Goal: Book appointment/travel/reservation

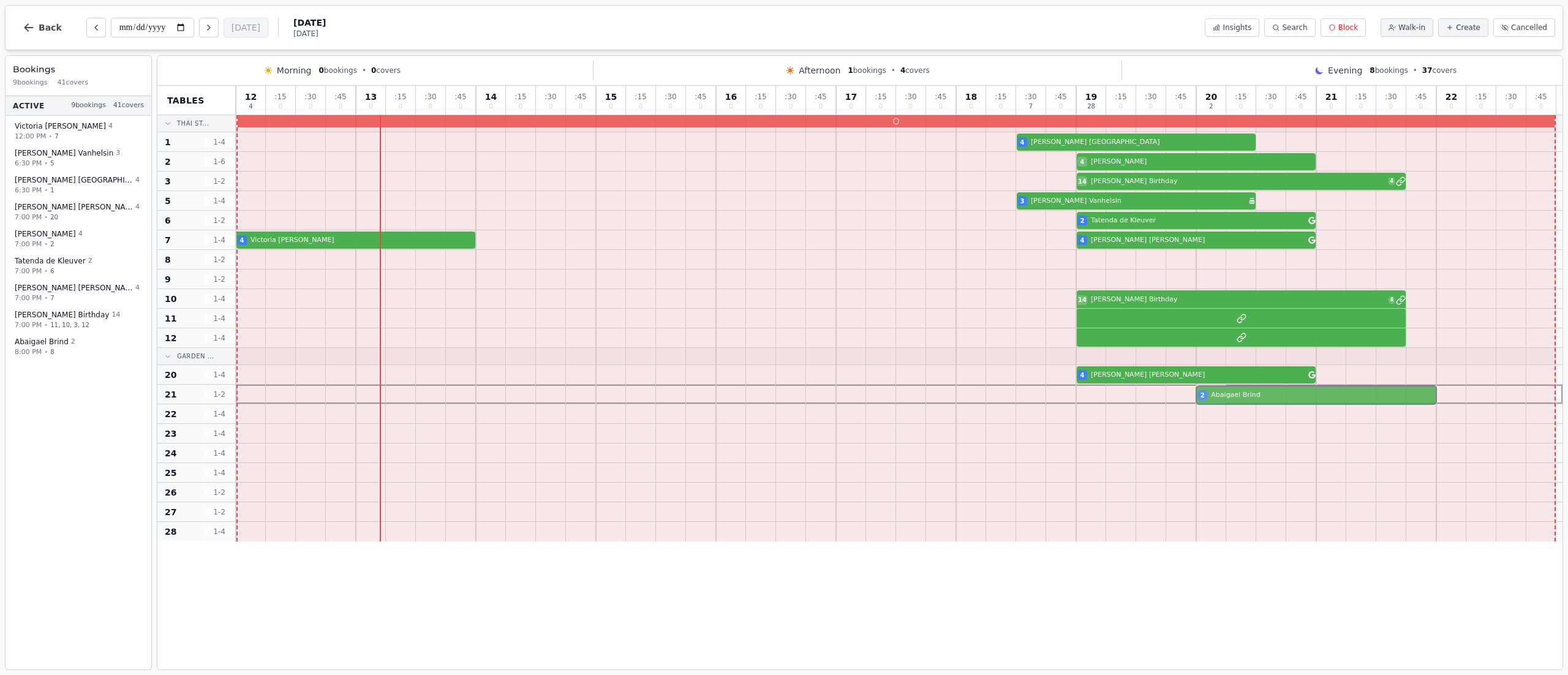
drag, startPoint x: 1206, startPoint y: 261, endPoint x: 1208, endPoint y: 396, distance: 135.0
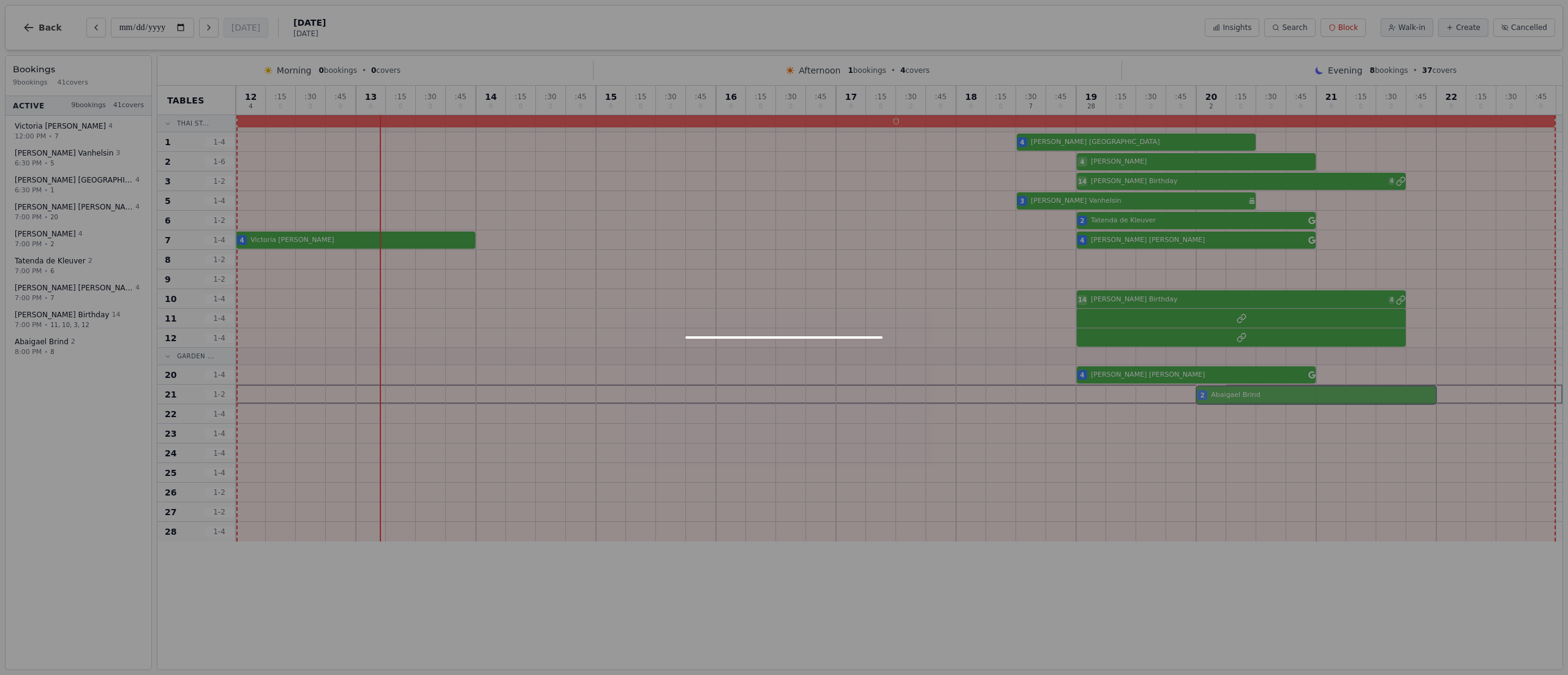
click at [1208, 396] on div "12 4 : 15 0 : 30 0 : 45 0 13 0 : 15 0 : 30 0 : 45 0 14 0 : 15 0 : 30 0 : 45 0 1…" at bounding box center [899, 313] width 1327 height 456
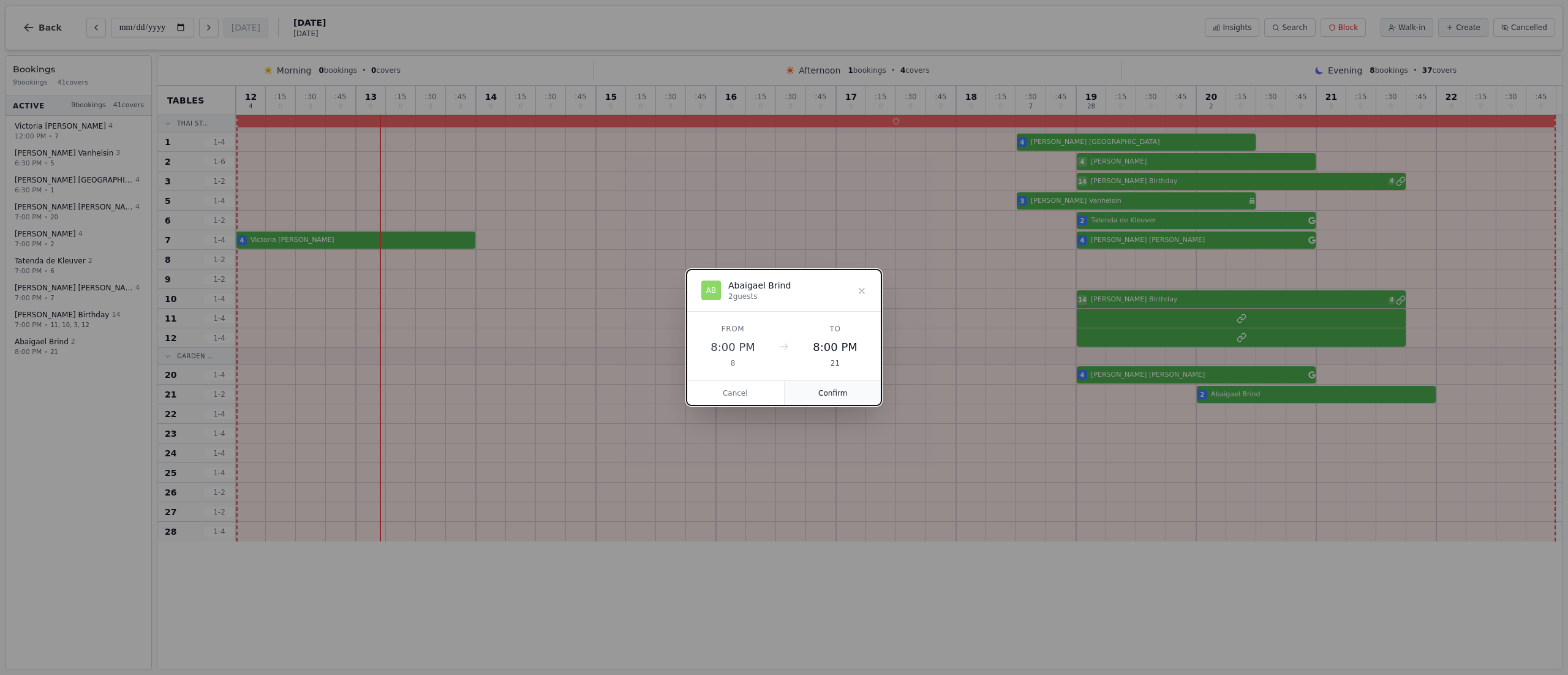
click at [824, 392] on button "Confirm" at bounding box center [833, 393] width 97 height 25
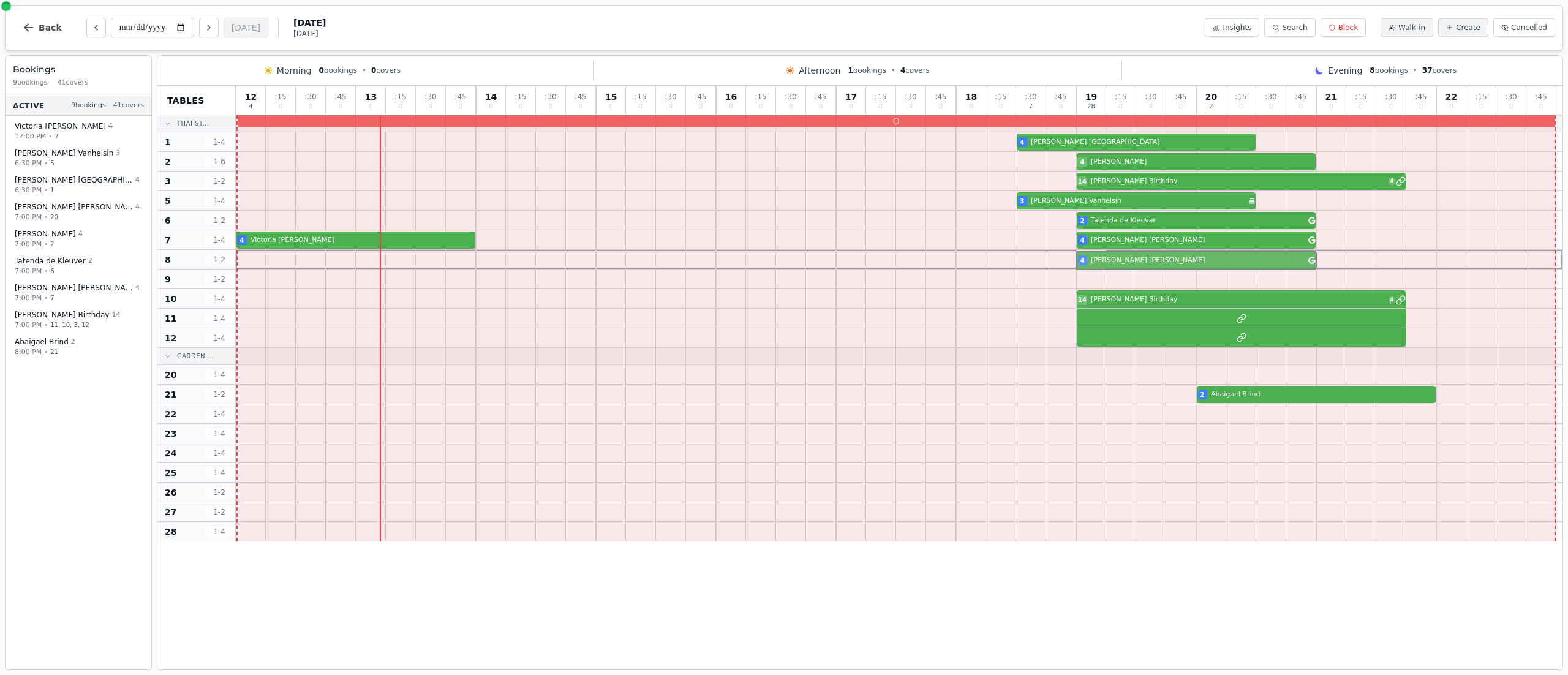
drag, startPoint x: 1089, startPoint y: 376, endPoint x: 1091, endPoint y: 264, distance: 112.0
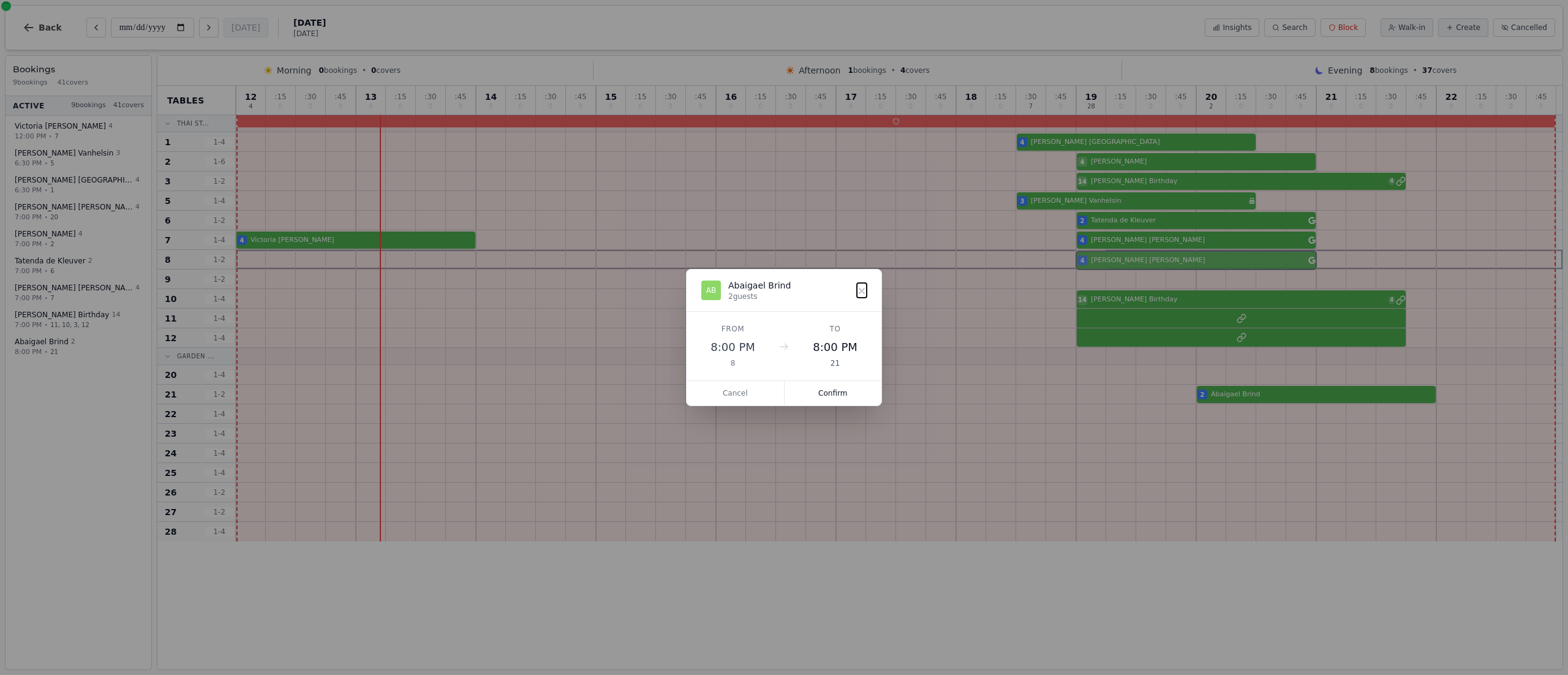
click at [1091, 264] on div "12 4 : 15 0 : 30 0 : 45 0 13 0 : 15 0 : 30 0 : 45 0 14 0 : 15 0 : 30 0 : 45 0 1…" at bounding box center [899, 313] width 1327 height 456
click at [829, 388] on button "Confirm" at bounding box center [833, 399] width 97 height 25
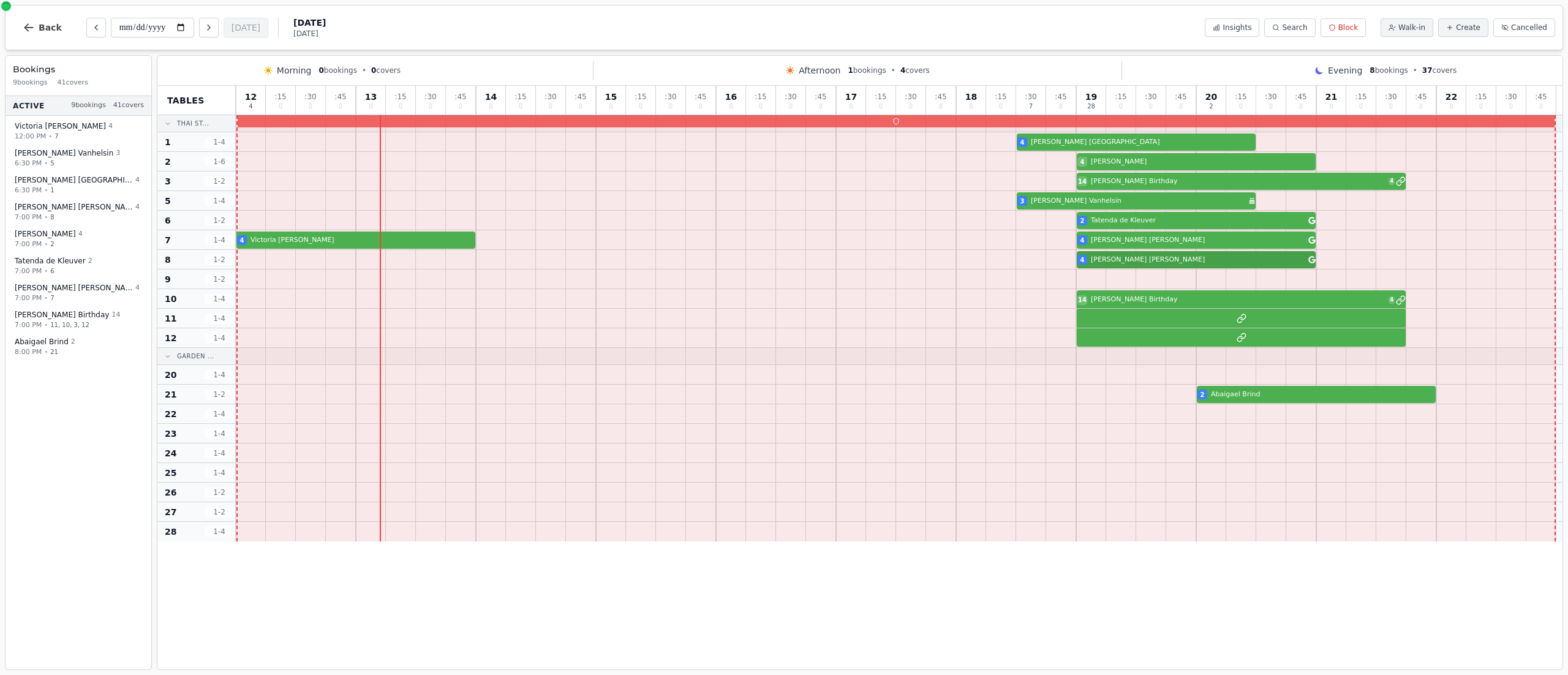
click at [1116, 264] on div "4 [PERSON_NAME]" at bounding box center [899, 259] width 1327 height 19
select select "****"
select select "*"
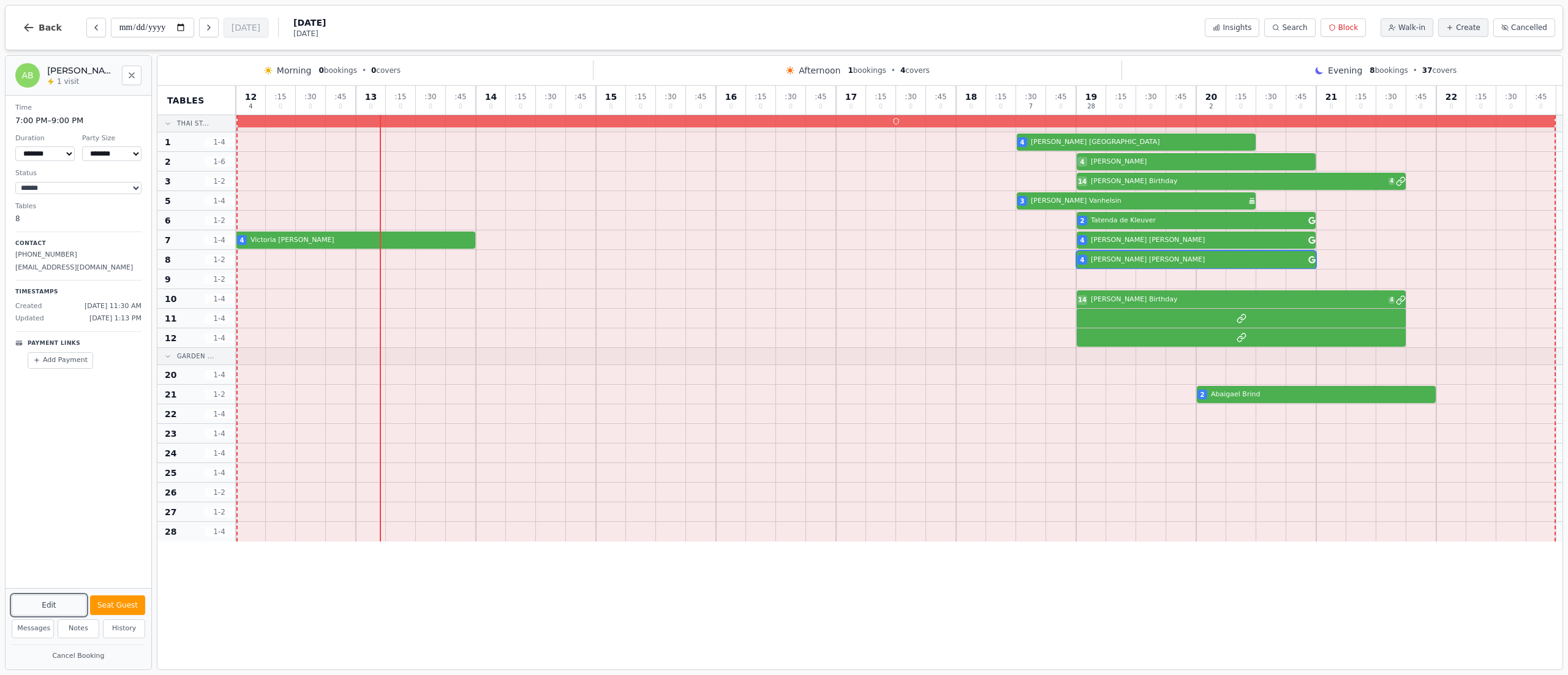
click at [61, 605] on button "Edit" at bounding box center [49, 605] width 75 height 21
select select "*"
select select "****"
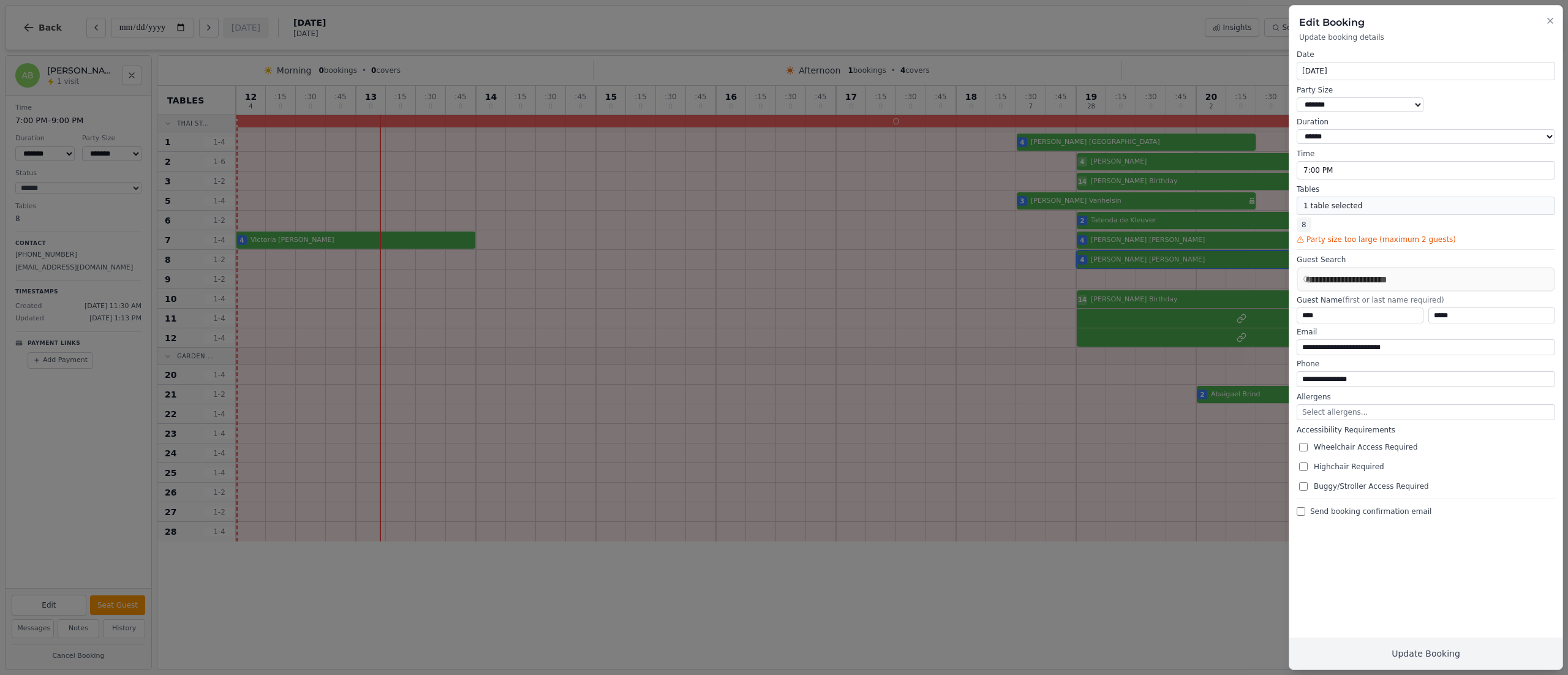
click at [1326, 213] on button "1 table selected" at bounding box center [1426, 206] width 258 height 19
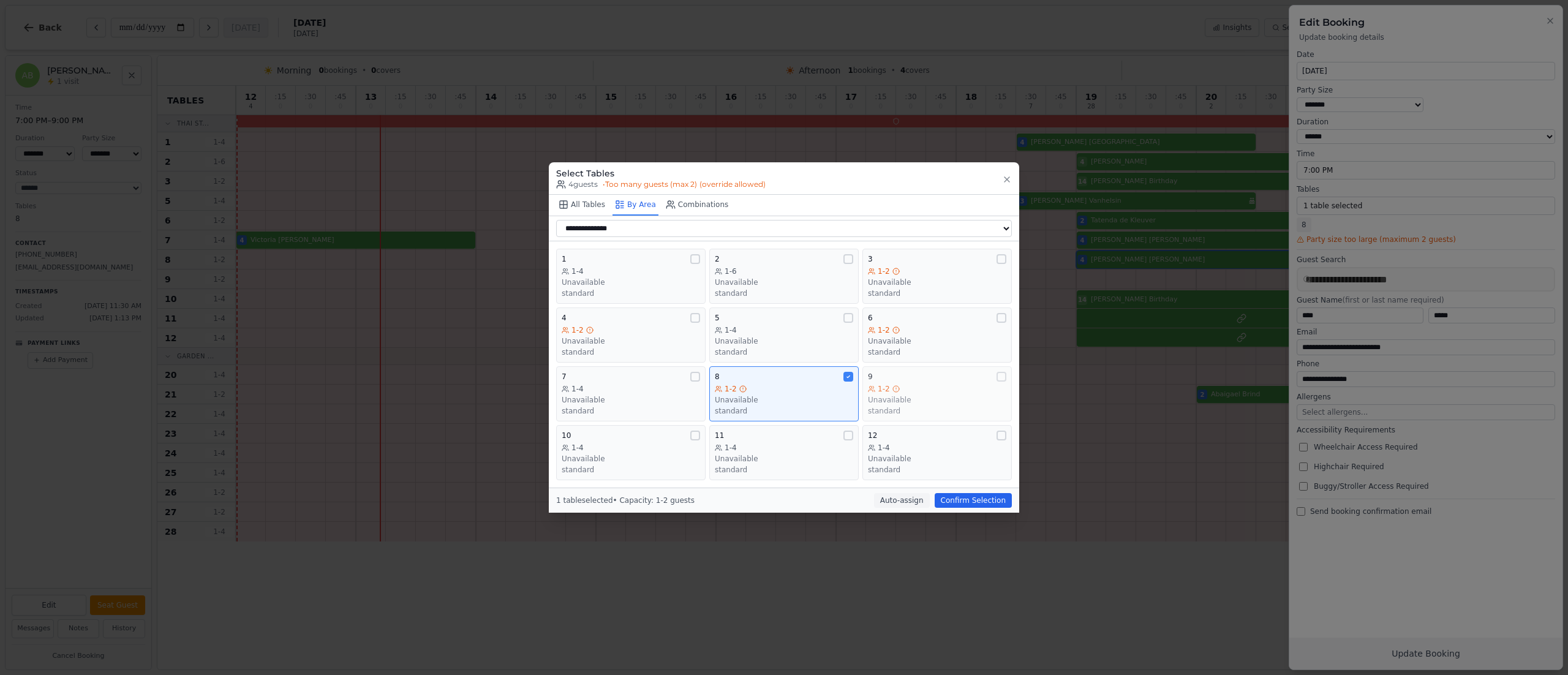
click at [903, 386] on div "1-2" at bounding box center [936, 389] width 138 height 10
click at [975, 505] on button "Confirm Selection" at bounding box center [972, 500] width 77 height 14
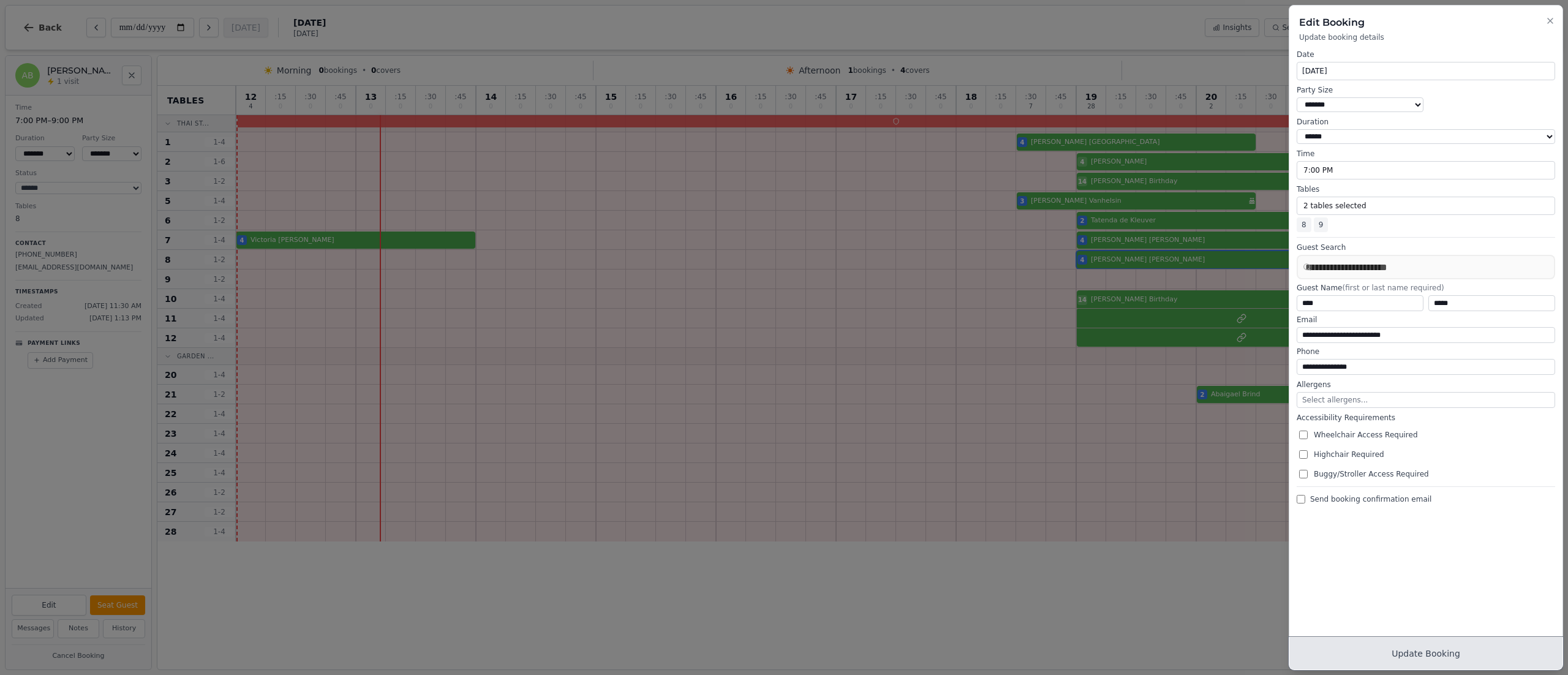
click at [1465, 656] on button "Update Booking" at bounding box center [1426, 654] width 273 height 32
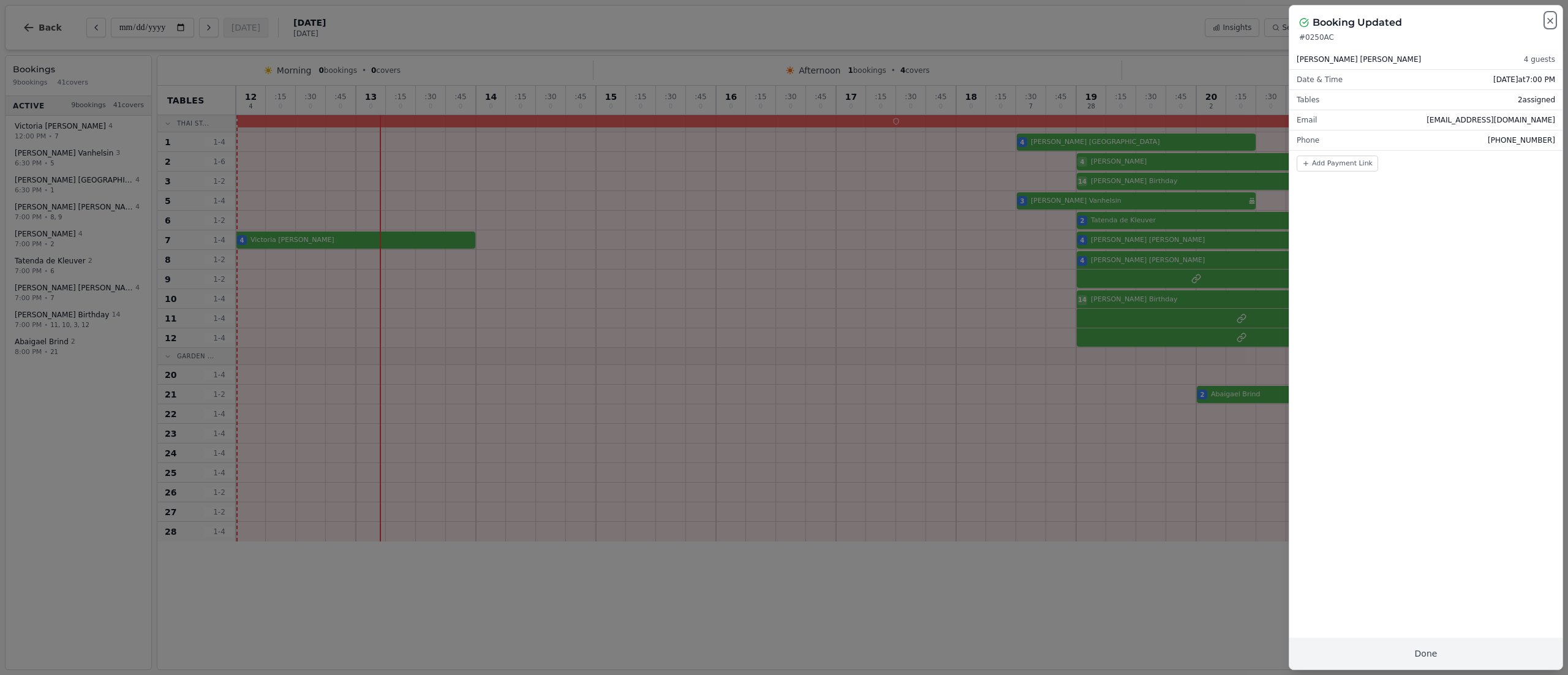
click at [1549, 25] on icon "button" at bounding box center [1550, 21] width 10 height 10
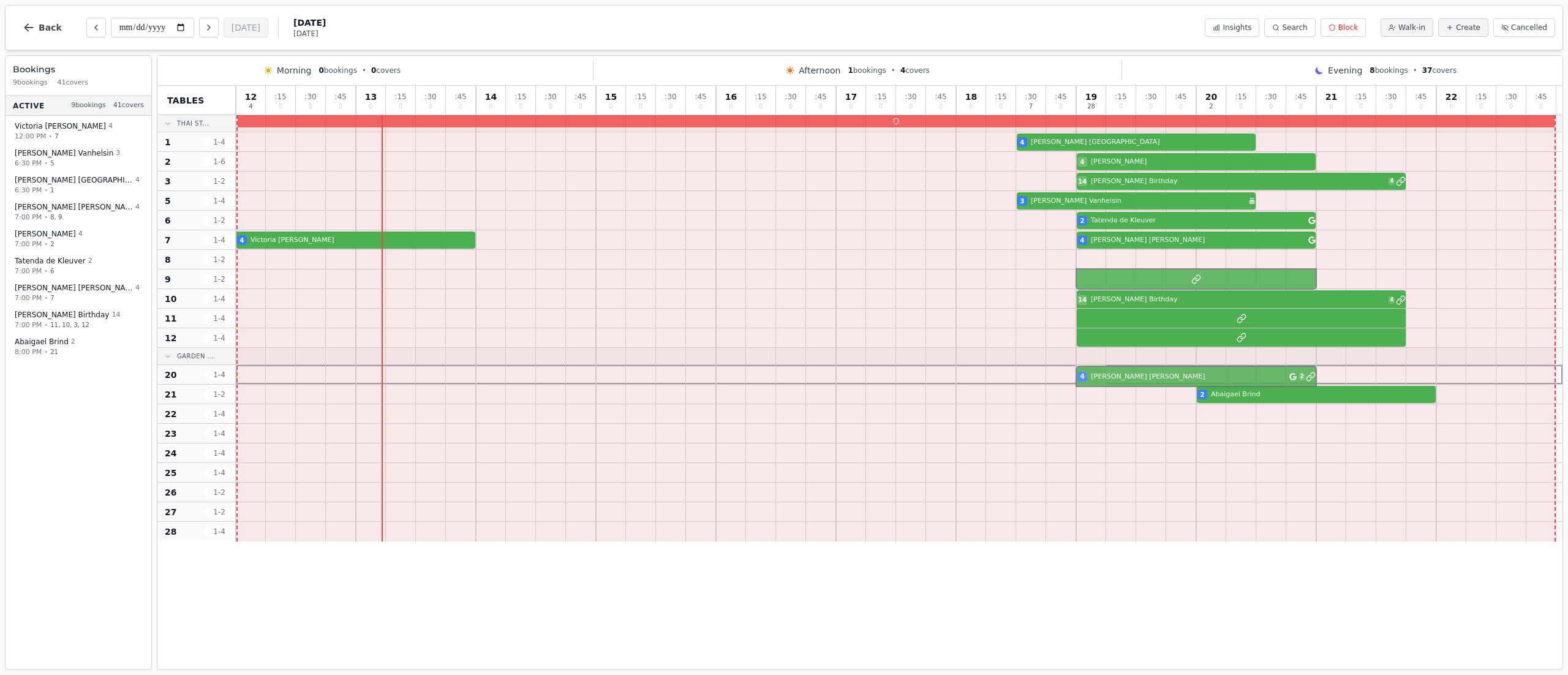
drag, startPoint x: 1091, startPoint y: 264, endPoint x: 1091, endPoint y: 379, distance: 115.0
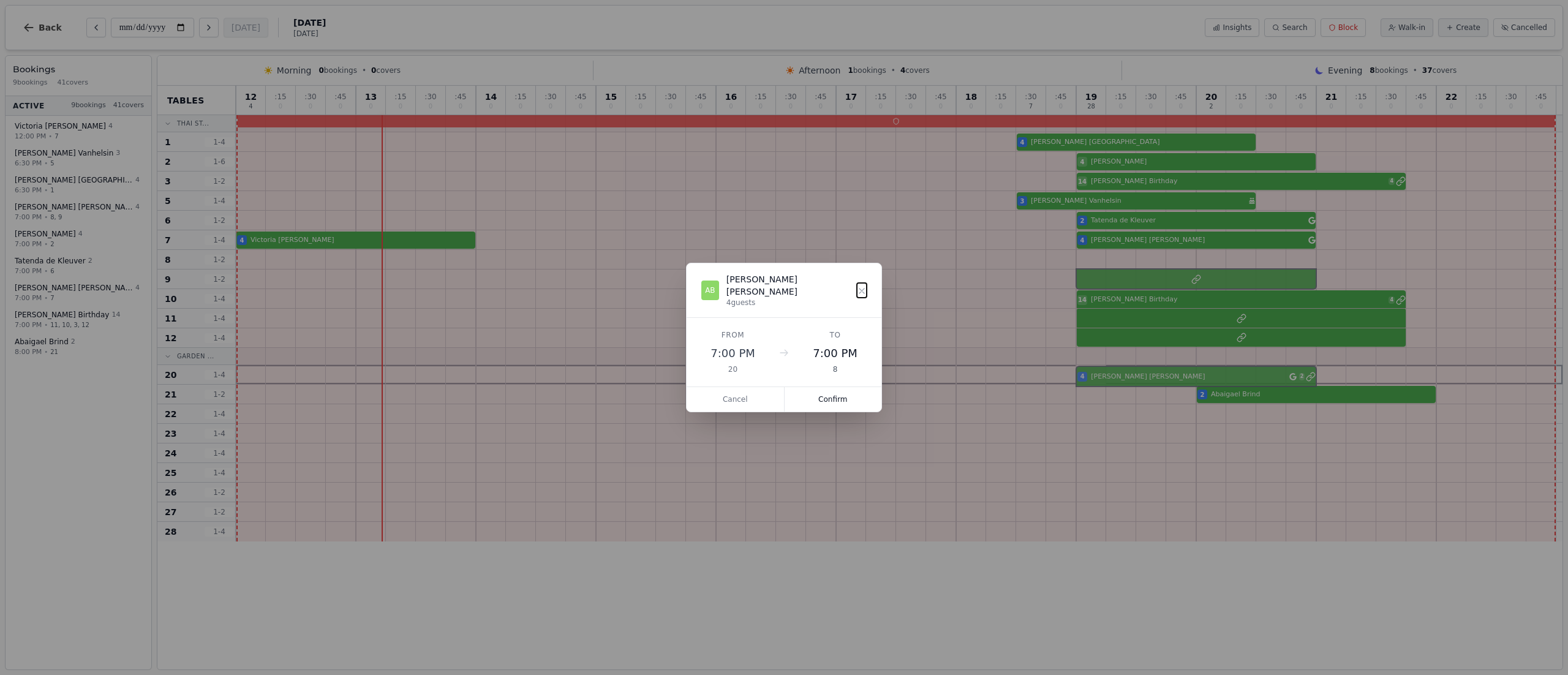
click at [1091, 379] on div "12 4 : 15 0 : 30 0 : 45 0 13 0 : 15 0 : 30 0 : 45 0 14 0 : 15 0 : 30 0 : 45 0 1…" at bounding box center [899, 313] width 1327 height 456
click at [836, 394] on button "Confirm" at bounding box center [833, 399] width 97 height 25
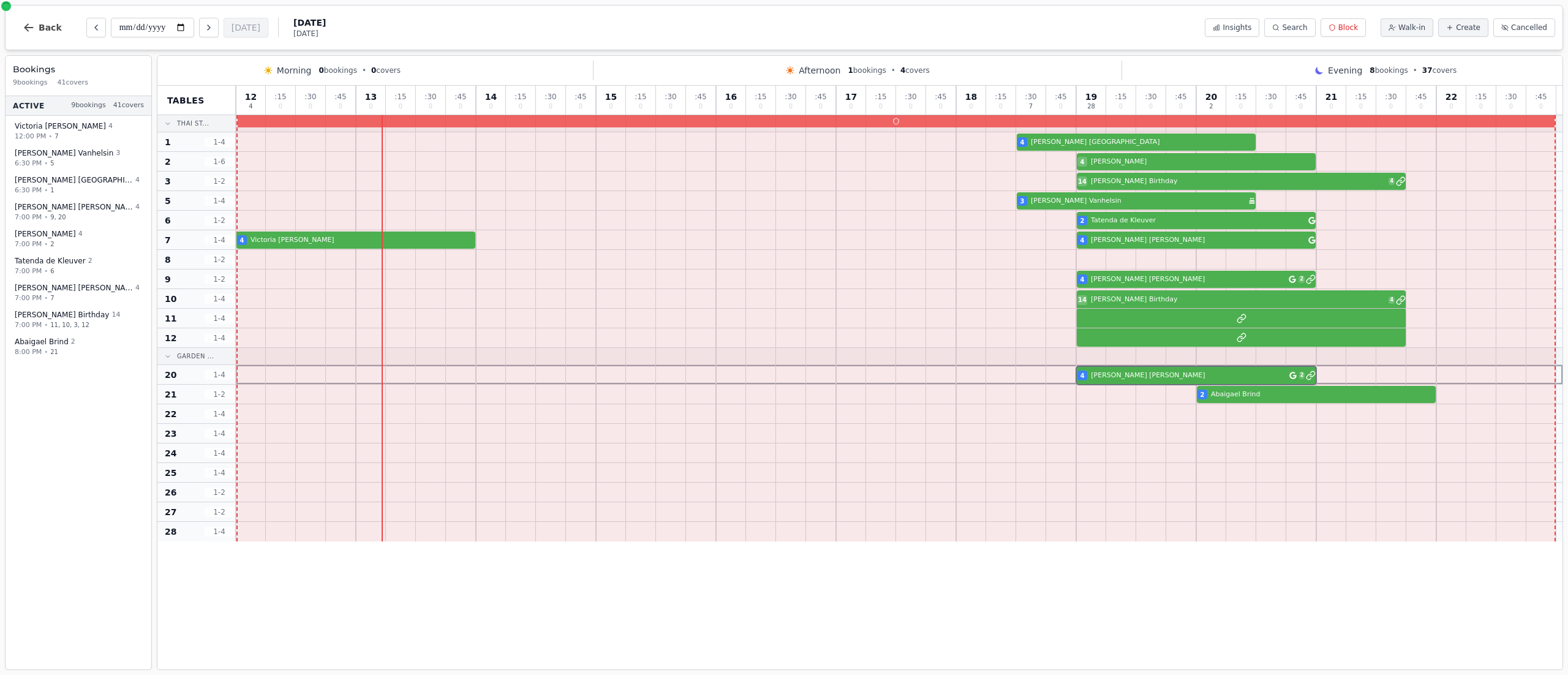
drag, startPoint x: 1083, startPoint y: 280, endPoint x: 1094, endPoint y: 377, distance: 97.6
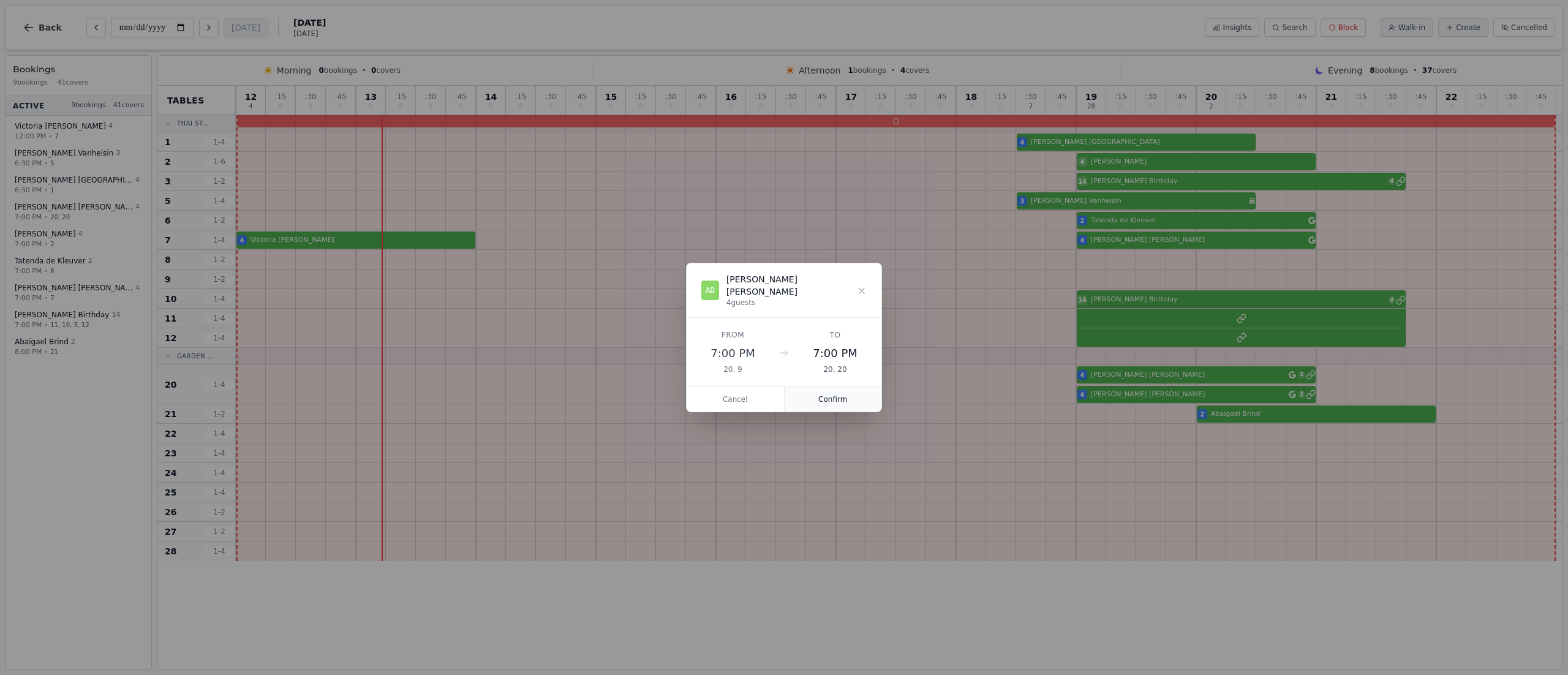
click at [850, 387] on button "Confirm" at bounding box center [833, 399] width 97 height 25
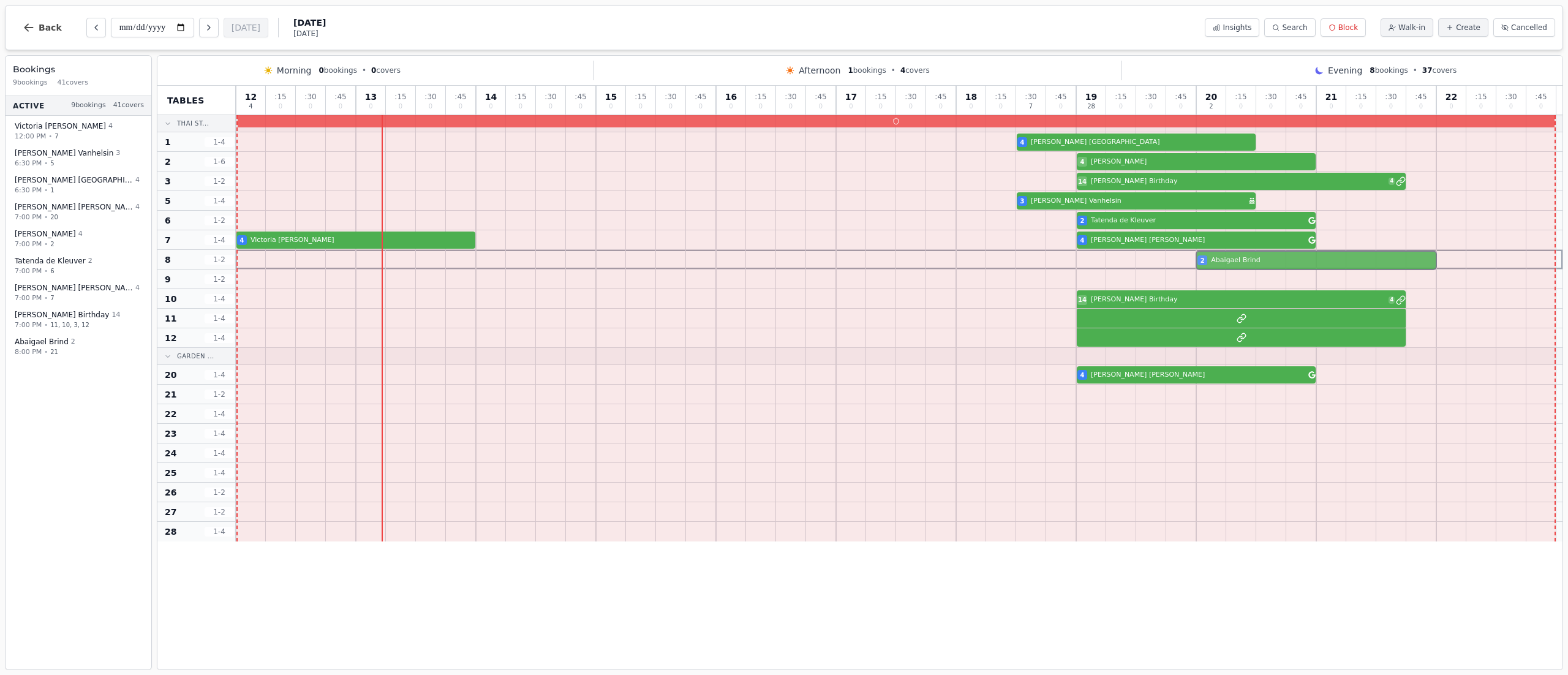
drag, startPoint x: 1206, startPoint y: 413, endPoint x: 1206, endPoint y: 267, distance: 146.0
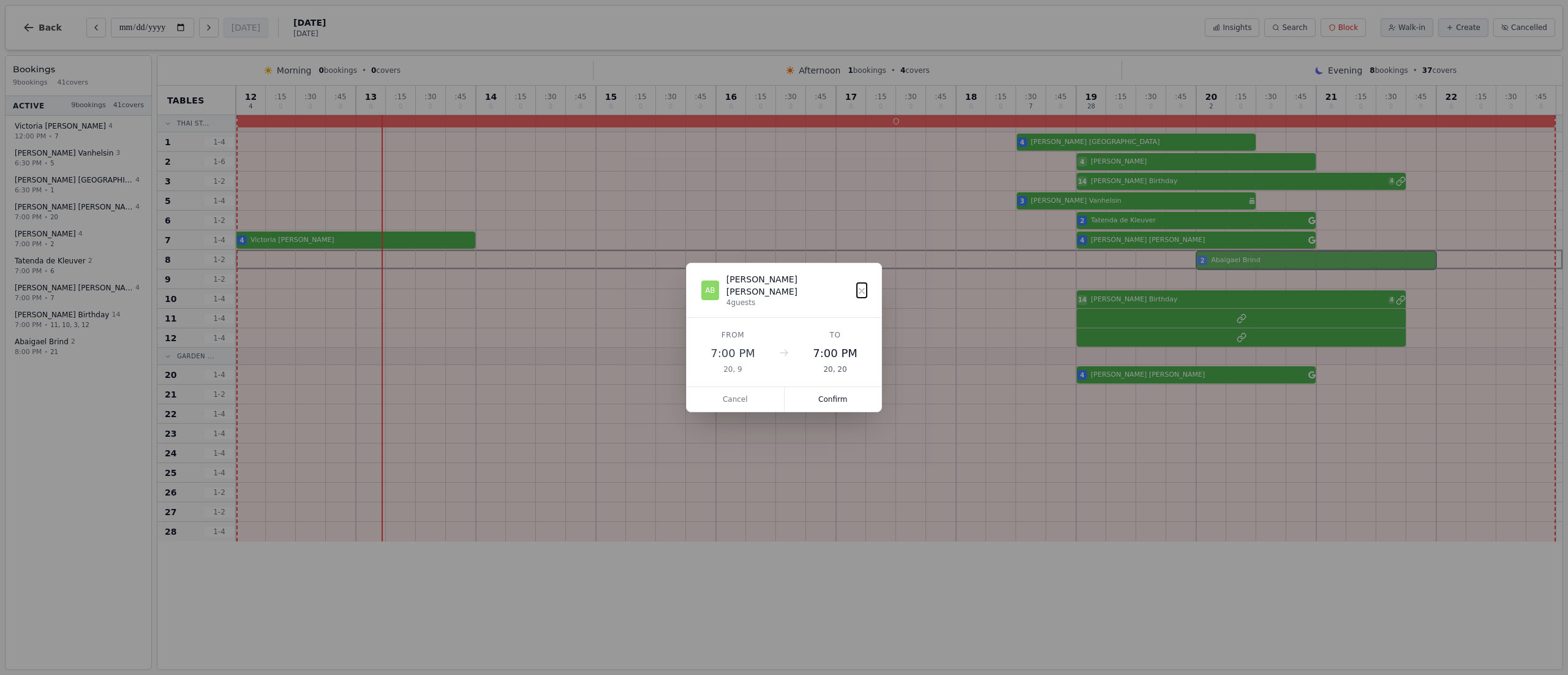
click at [1206, 267] on div "12 4 : 15 0 : 30 0 : 45 0 13 0 : 15 0 : 30 0 : 45 0 14 0 : 15 0 : 30 0 : 45 0 1…" at bounding box center [899, 313] width 1327 height 456
click at [823, 396] on button "Confirm" at bounding box center [833, 393] width 97 height 25
